Goal: Information Seeking & Learning: Learn about a topic

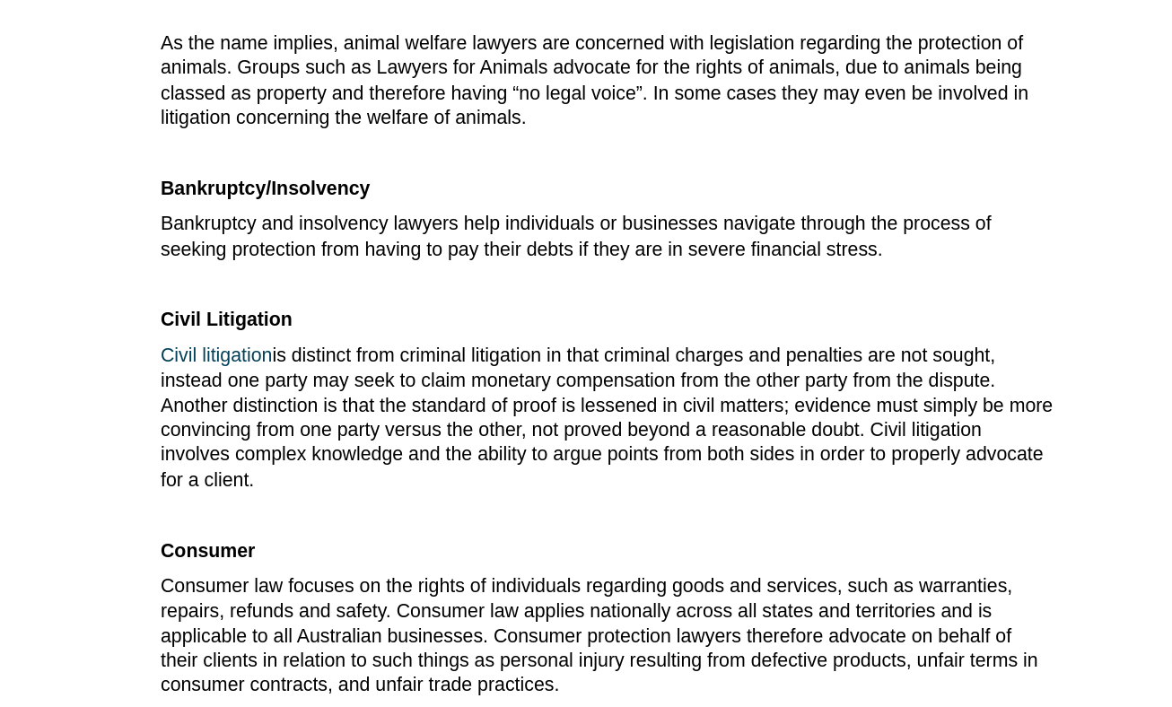
scroll to position [845, 0]
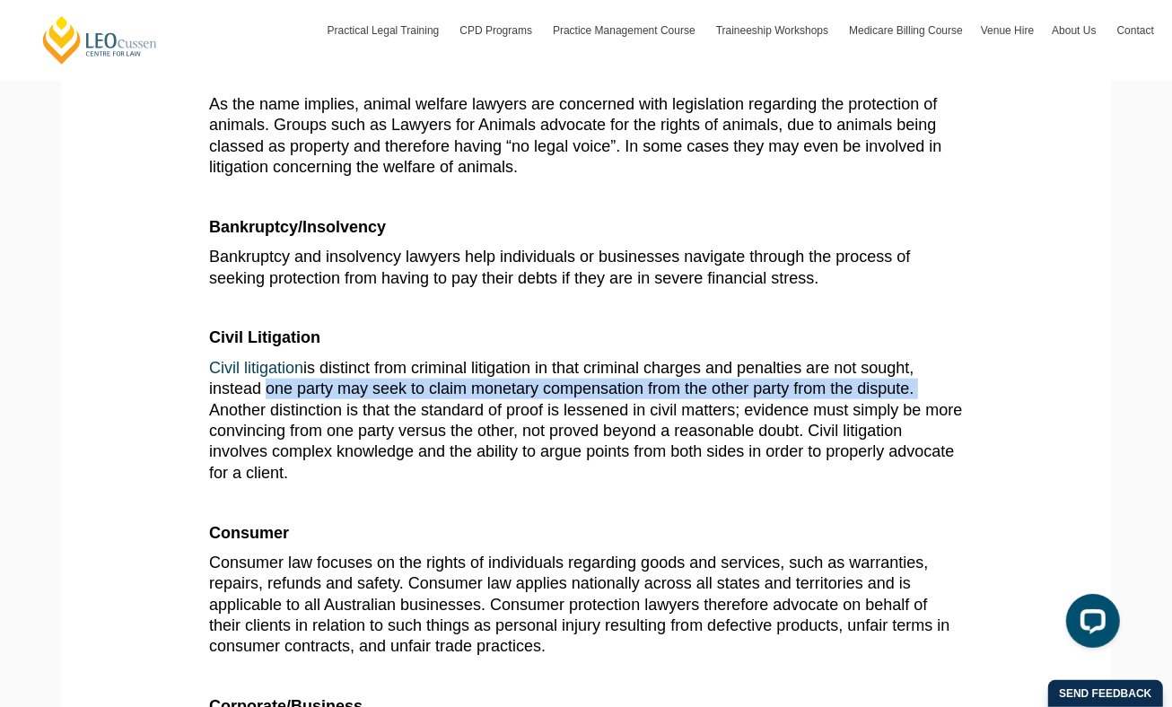
drag, startPoint x: 927, startPoint y: 330, endPoint x: 734, endPoint y: 354, distance: 194.4
click at [734, 359] on span "Civil litigation is distinct from criminal litigation in that criminal charges …" at bounding box center [585, 420] width 753 height 123
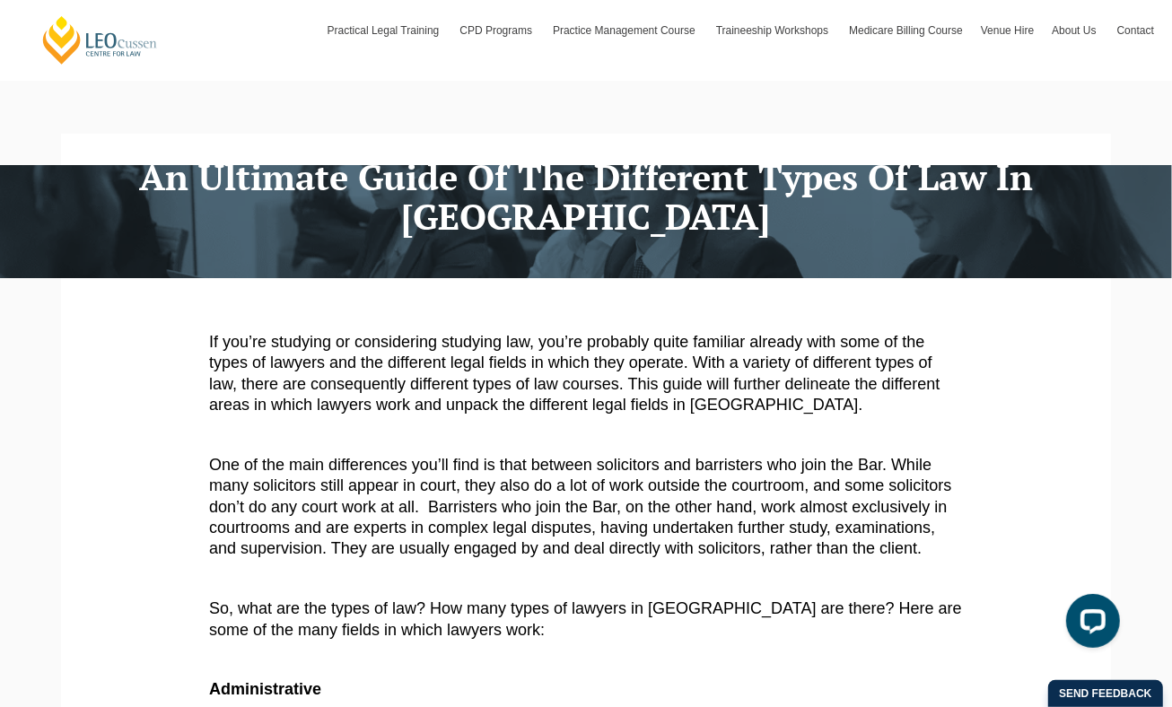
scroll to position [0, 0]
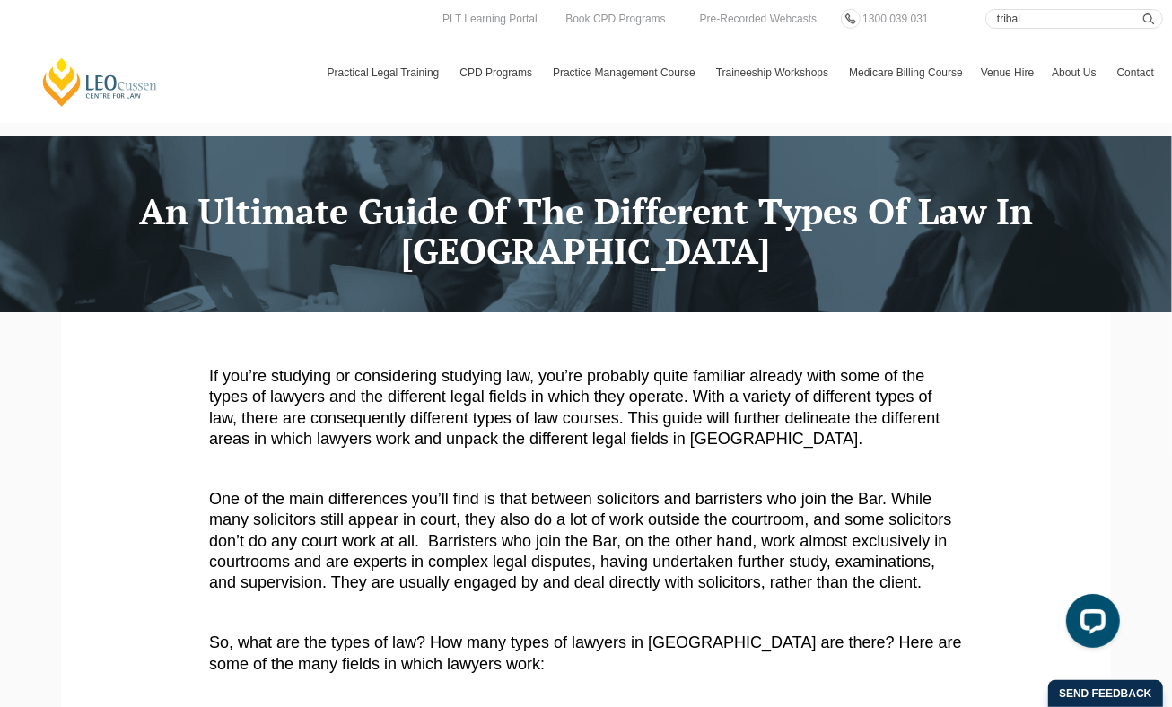
click at [120, 86] on link "[PERSON_NAME] Centre for Law" at bounding box center [99, 82] width 119 height 51
